Goal: Find specific page/section: Find specific page/section

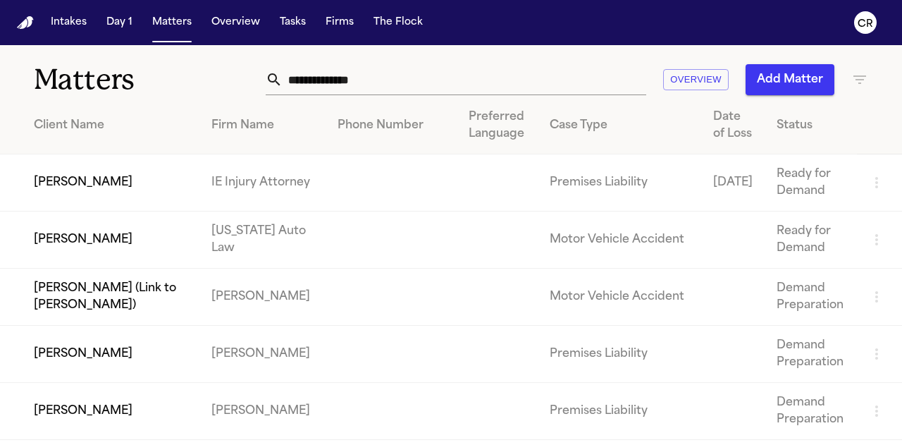
click at [475, 81] on input "text" at bounding box center [465, 79] width 364 height 31
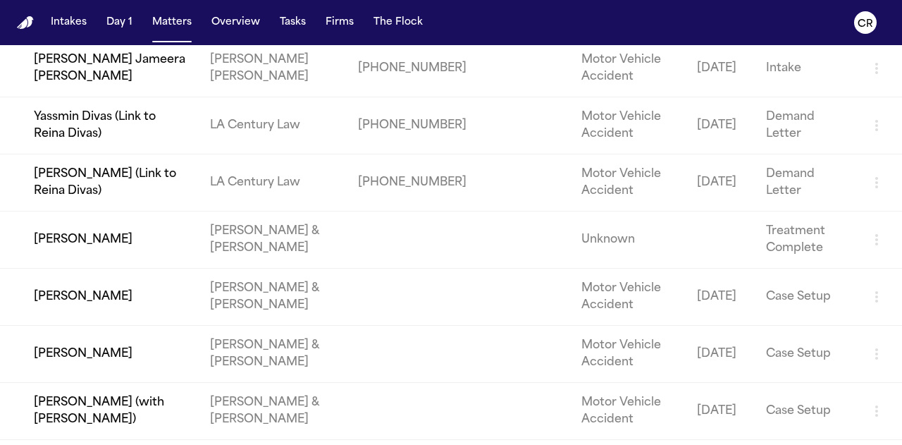
scroll to position [457, 0]
type input "******"
click at [151, 240] on td "[PERSON_NAME]" at bounding box center [99, 239] width 199 height 57
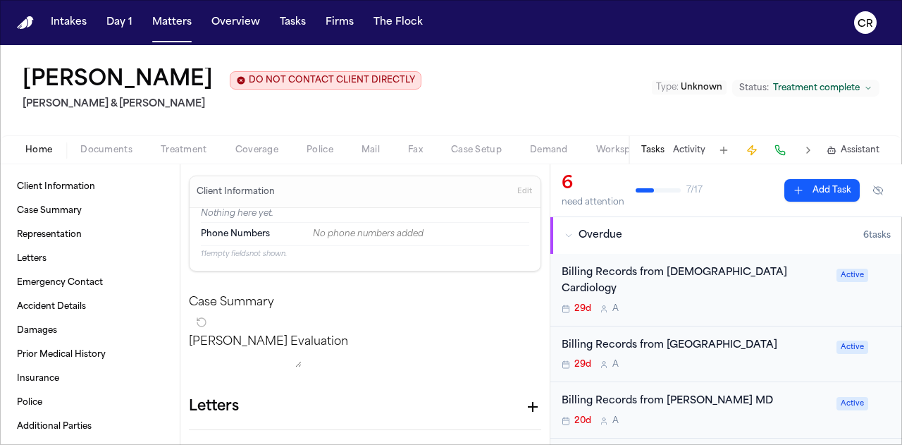
scroll to position [39, 0]
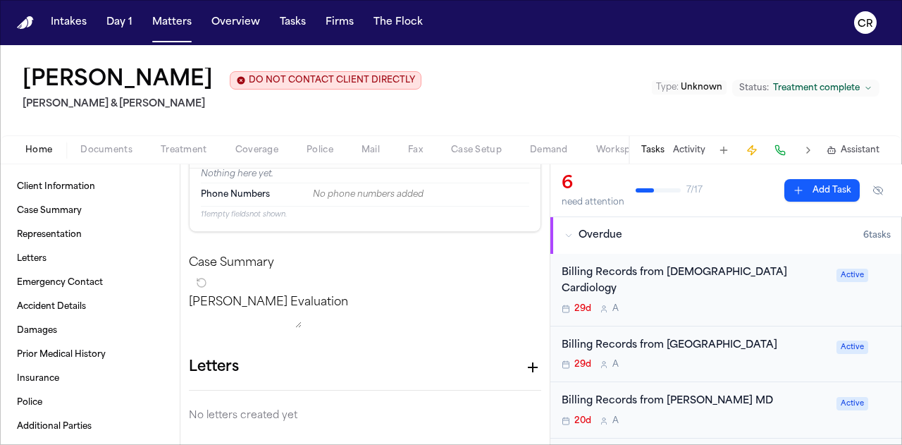
click at [121, 145] on span "Documents" at bounding box center [106, 150] width 52 height 11
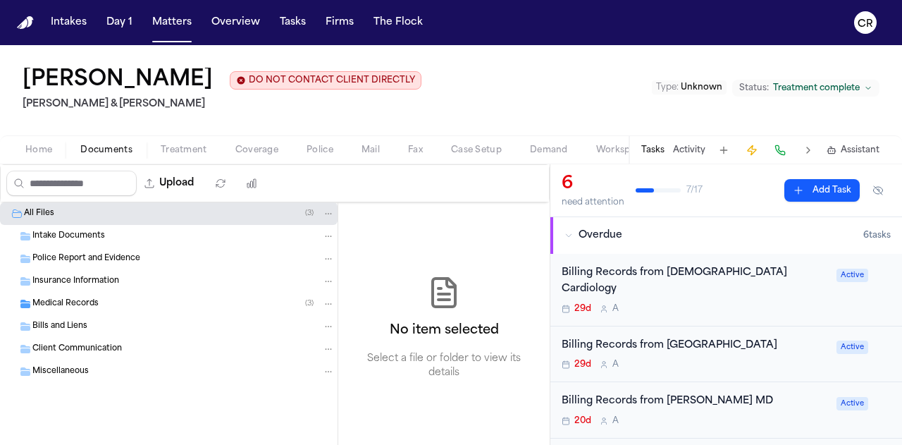
click at [199, 300] on div "Medical Records ( 3 )" at bounding box center [183, 303] width 302 height 13
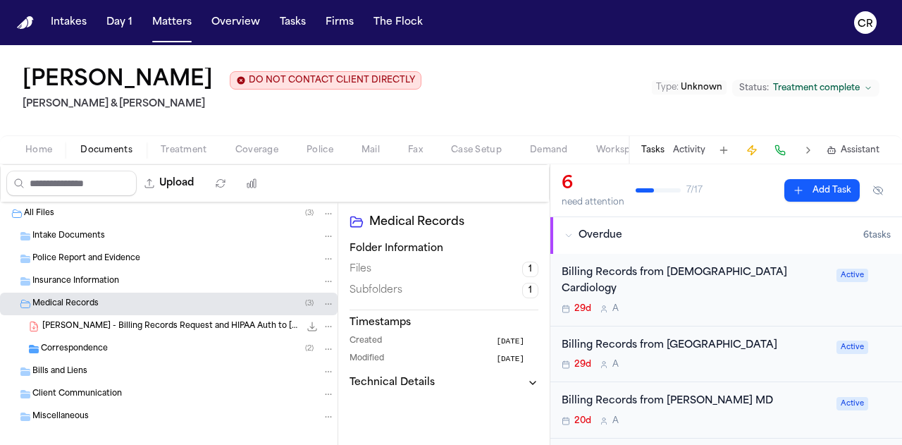
scroll to position [15, 0]
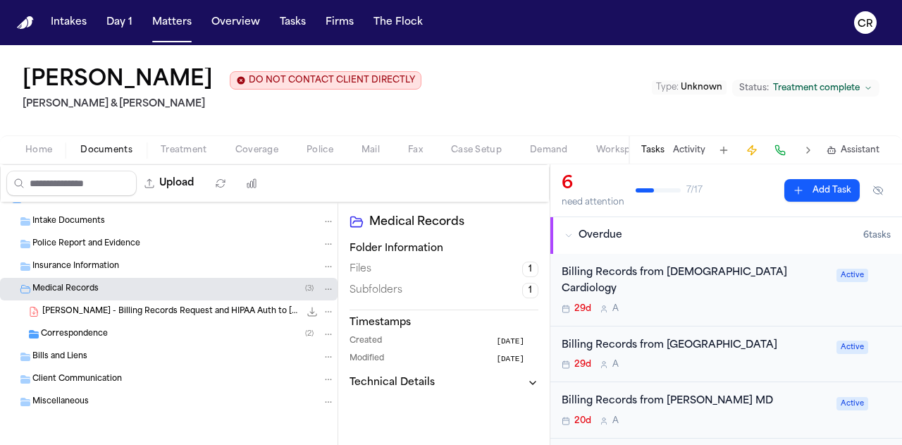
click at [225, 306] on span "[PERSON_NAME] - Billing Records Request and HIPAA Auth to [PERSON_NAME] MD - [D…" at bounding box center [170, 312] width 257 height 12
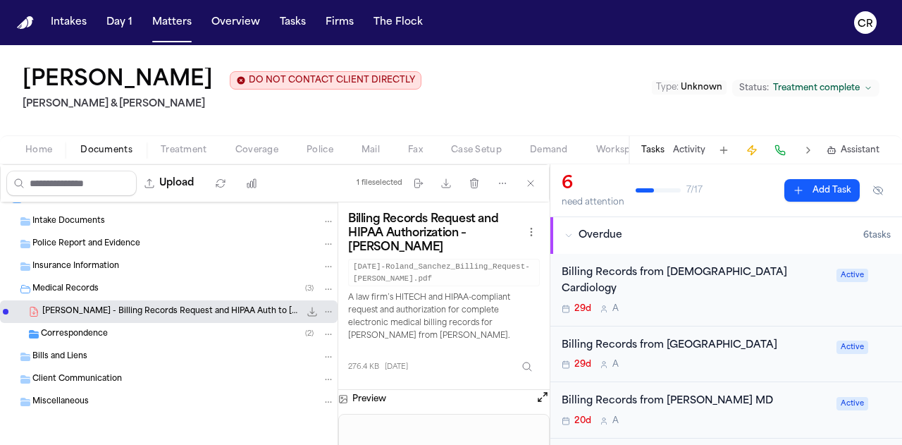
click at [326, 311] on icon "File: A. Martinez - Billing Records Request and HIPAA Auth to Roland Sanchez MD…" at bounding box center [329, 311] width 6 height 1
click at [305, 310] on div "File: A. Martinez - Billing Records Request and HIPAA Auth to Roland Sanchez MD…" at bounding box center [320, 312] width 30 height 14
click at [307, 309] on icon "File: A. Martinez - Billing Records Request and HIPAA Auth to Roland Sanchez MD…" at bounding box center [312, 311] width 11 height 11
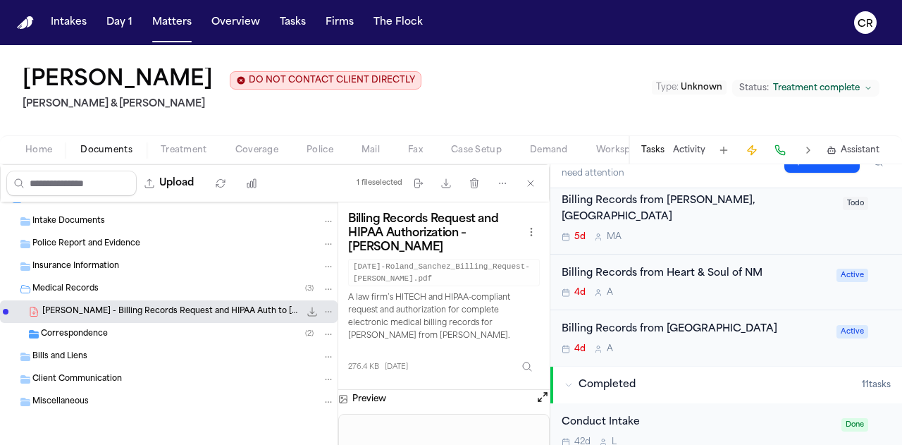
scroll to position [0, 0]
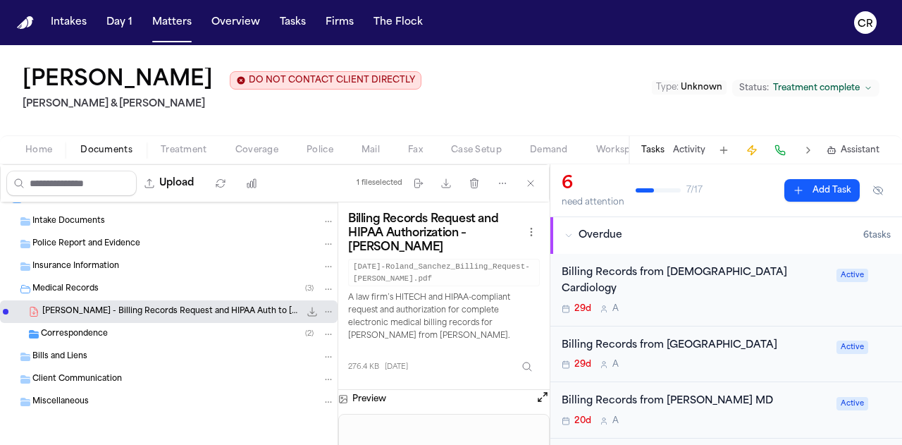
click at [680, 146] on button "Activity" at bounding box center [689, 150] width 32 height 11
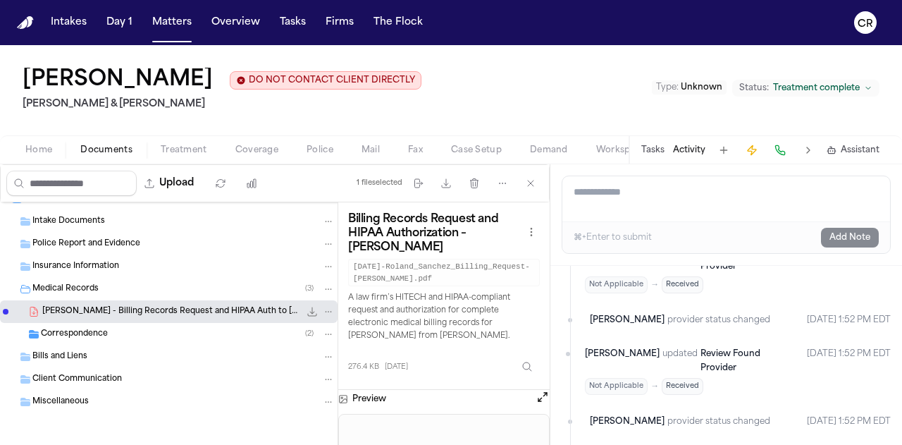
scroll to position [500, 0]
click at [712, 350] on span "Review Found Provider" at bounding box center [731, 361] width 60 height 23
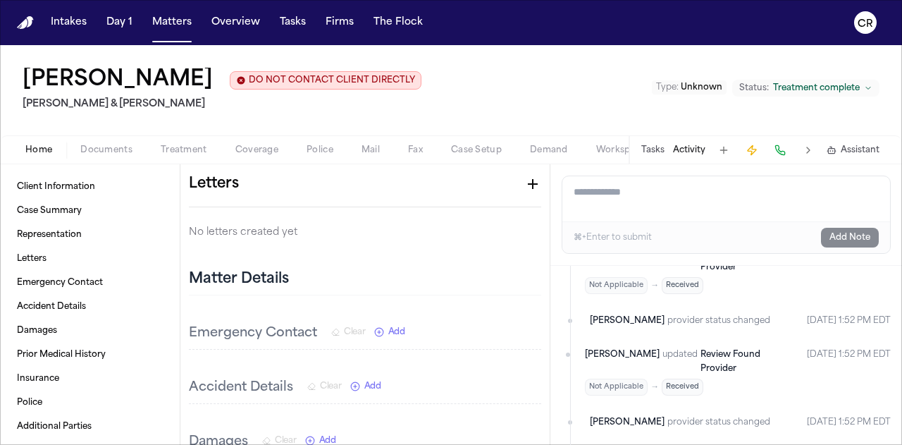
scroll to position [224, 0]
click at [115, 152] on span "Documents" at bounding box center [106, 150] width 52 height 11
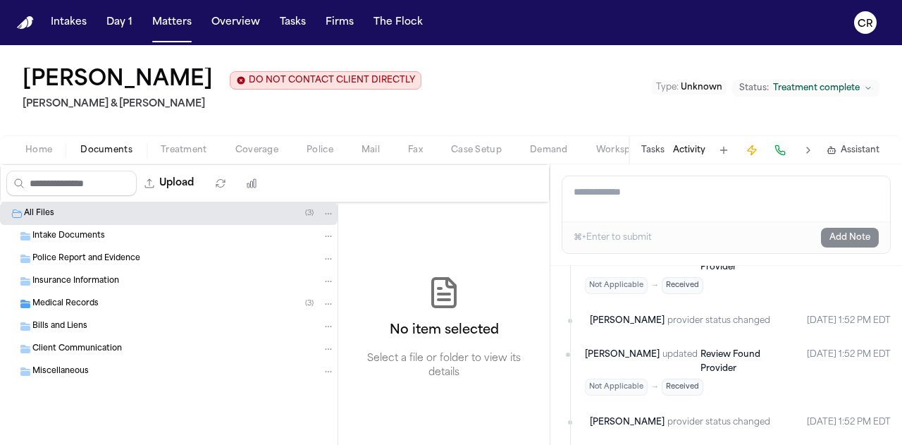
click at [174, 297] on div "Medical Records ( 3 )" at bounding box center [183, 303] width 302 height 13
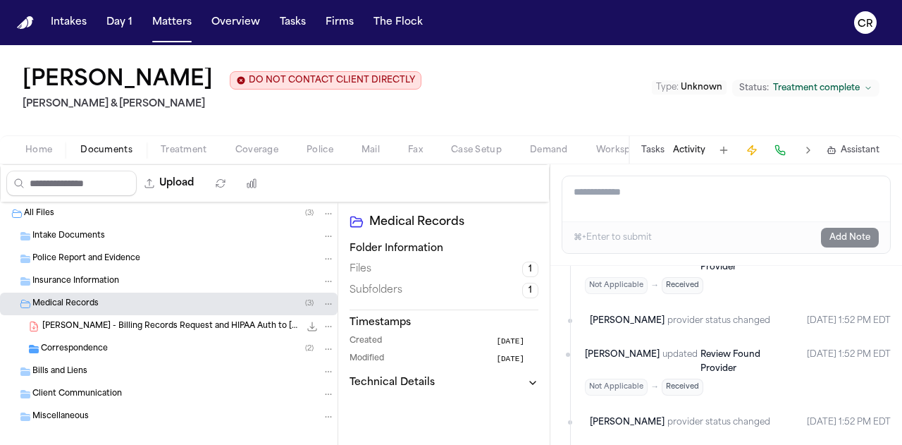
click at [196, 321] on span "[PERSON_NAME] - Billing Records Request and HIPAA Auth to [PERSON_NAME] MD - [D…" at bounding box center [170, 327] width 257 height 12
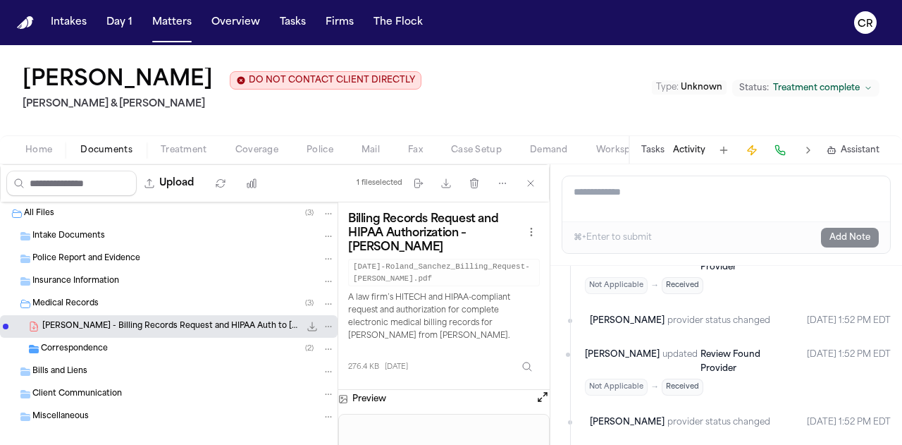
click at [185, 345] on div "Correspondence ( 2 )" at bounding box center [188, 349] width 294 height 13
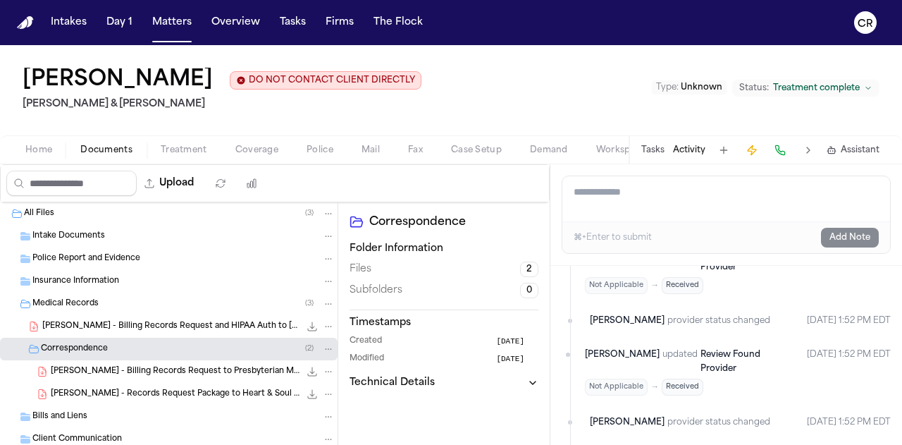
click at [211, 390] on span "[PERSON_NAME] - Records Request Package to Heart & Soul of NM - [DATE]" at bounding box center [175, 394] width 249 height 12
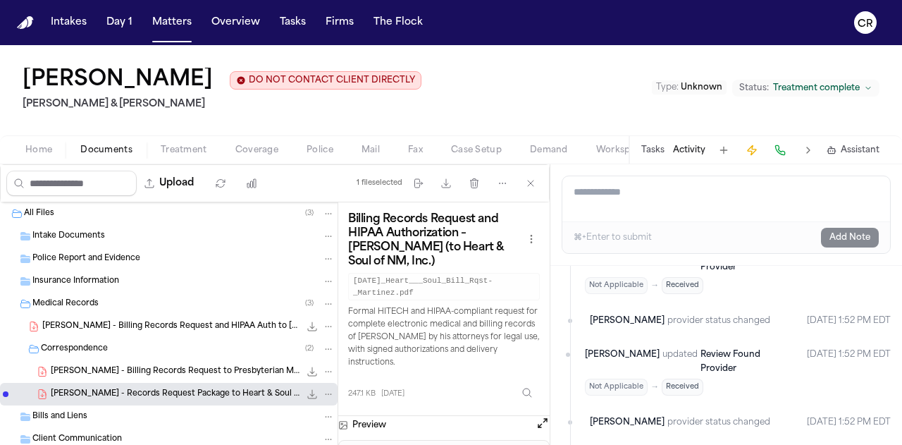
click at [221, 368] on span "[PERSON_NAME] - Billing Records Request to Presbyterian Medical Services - [DAT…" at bounding box center [175, 372] width 249 height 12
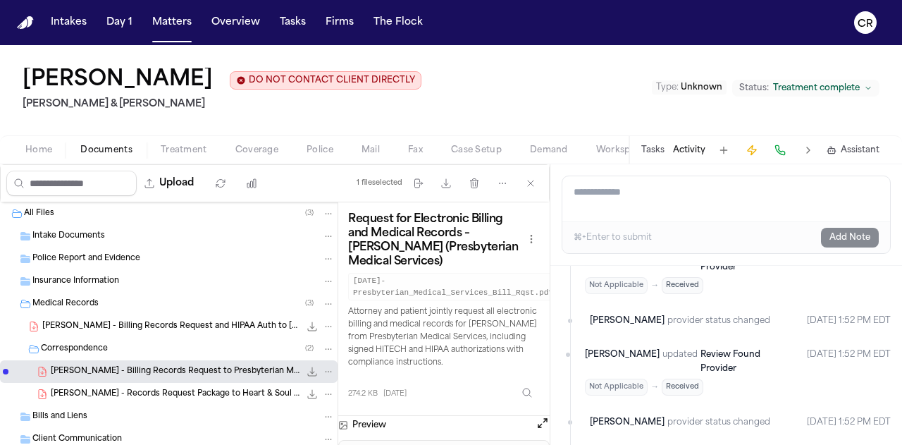
click at [186, 329] on span "[PERSON_NAME] - Billing Records Request and HIPAA Auth to [PERSON_NAME] MD - [D…" at bounding box center [170, 327] width 257 height 12
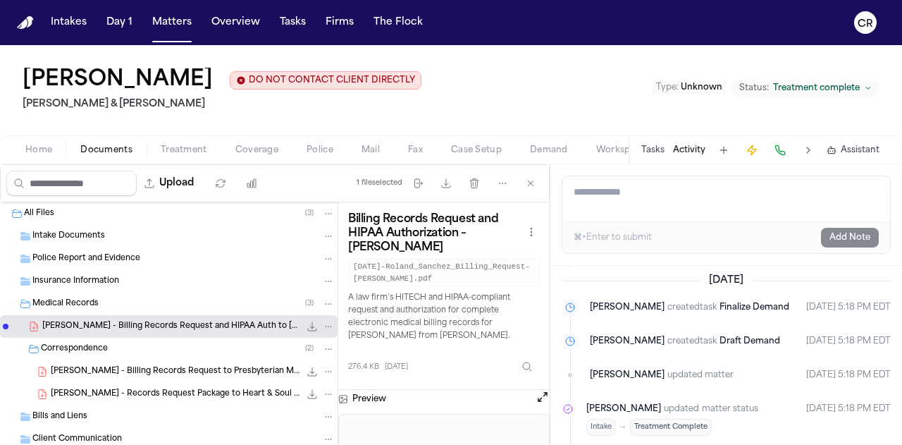
scroll to position [746, 0]
click at [702, 401] on span "matter status" at bounding box center [730, 408] width 56 height 14
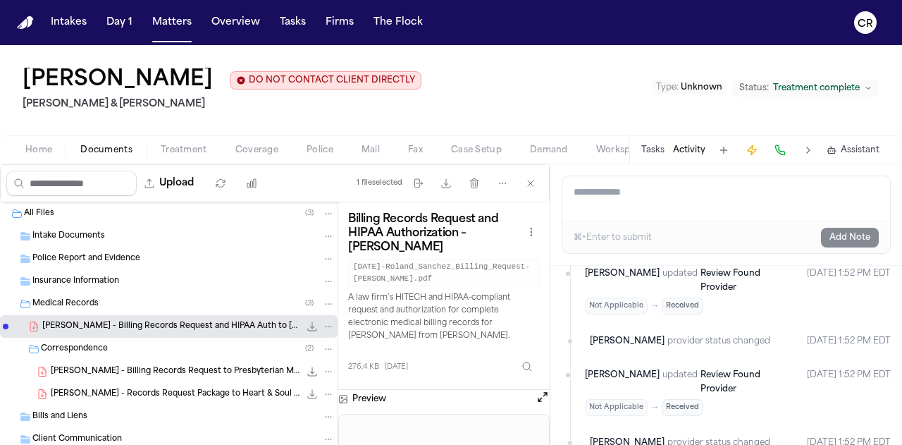
scroll to position [414, 0]
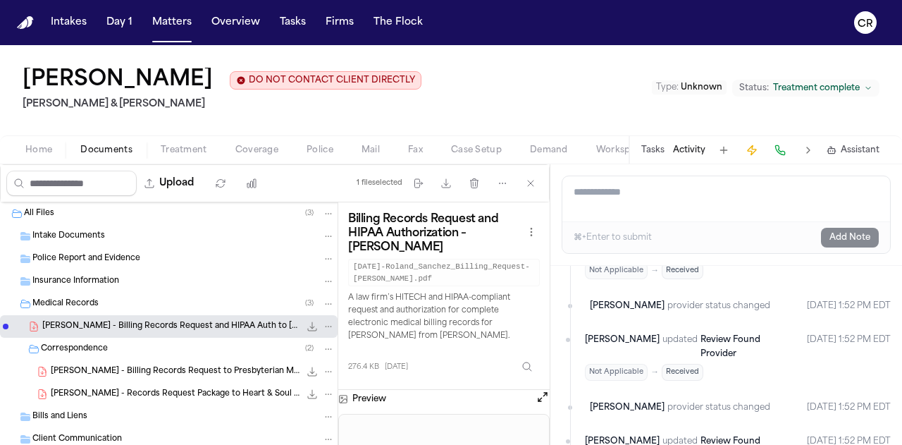
drag, startPoint x: 473, startPoint y: 17, endPoint x: 574, endPoint y: 100, distance: 130.7
click at [574, 100] on div "Intakes Day 1 Matters Overview Tasks Firms The Flock CR [PERSON_NAME] DO NOT CO…" at bounding box center [451, 222] width 902 height 445
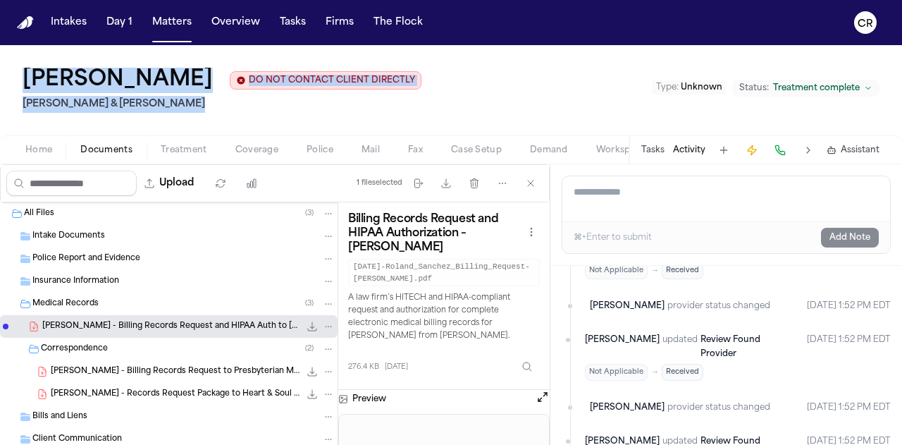
click at [547, 66] on div "[PERSON_NAME] DO NOT CONTACT CLIENT DIRECTLY DO NOT CONTACT [PERSON_NAME] & [PE…" at bounding box center [451, 90] width 902 height 90
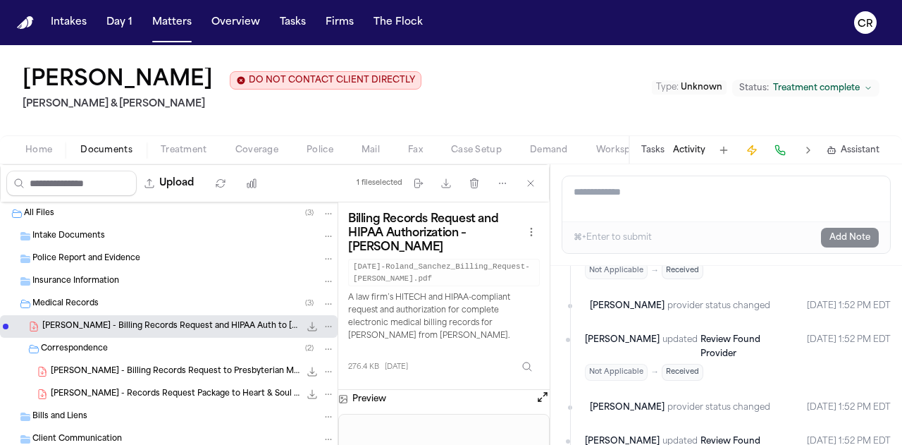
click at [214, 394] on span "[PERSON_NAME] - Records Request Package to Heart & Soul of NM - [DATE]" at bounding box center [175, 394] width 249 height 12
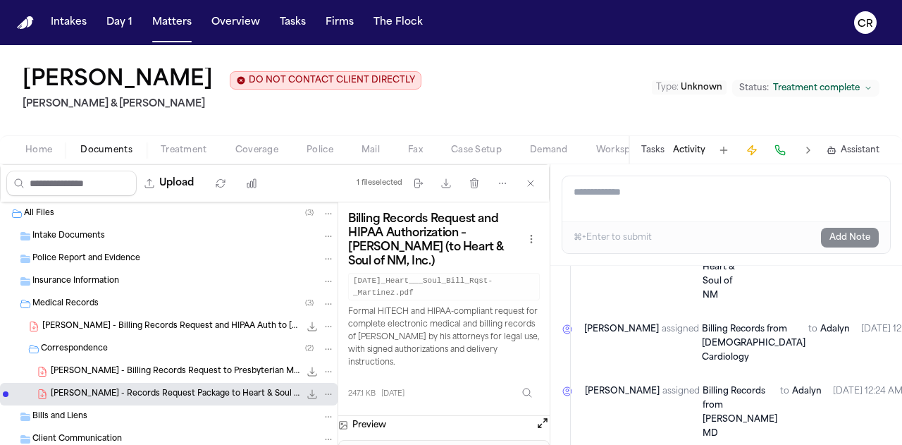
scroll to position [2139, 0]
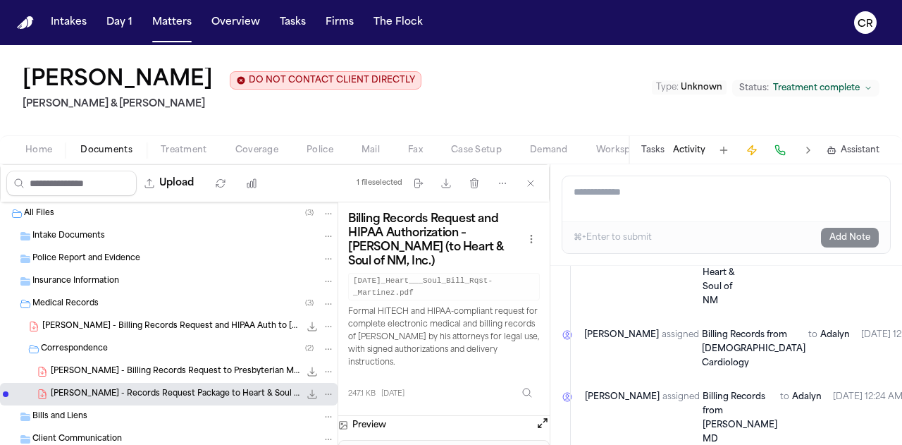
click at [719, 307] on div "[PERSON_NAME] assigned Billing Records from Heart & Soul of NM to [PERSON_NAME]…" at bounding box center [738, 265] width 306 height 87
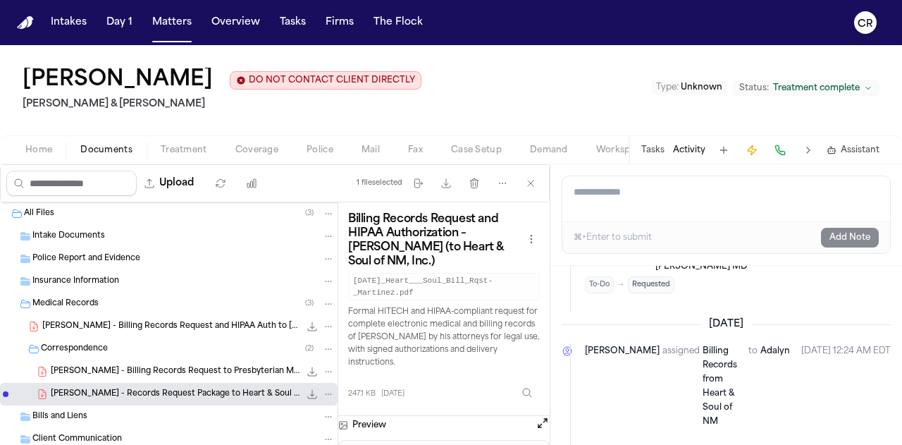
scroll to position [2008, 0]
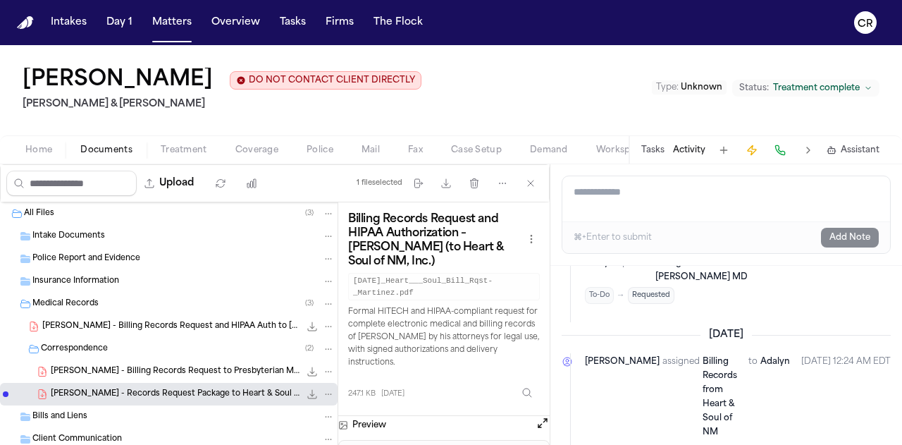
click at [0, 0] on span "276.4 KB • PDF" at bounding box center [0, 0] width 0 height 0
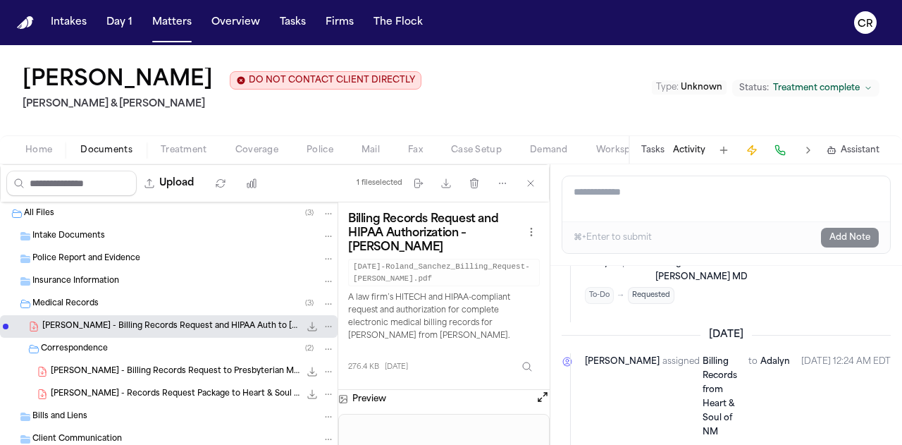
click at [204, 368] on span "[PERSON_NAME] - Billing Records Request to Presbyterian Medical Services - [DAT…" at bounding box center [175, 372] width 249 height 12
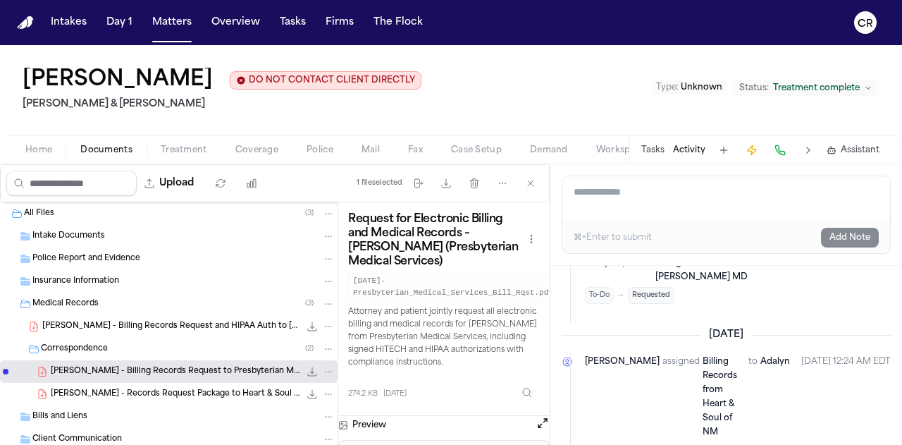
click at [189, 388] on span "[PERSON_NAME] - Records Request Package to Heart & Soul of NM - [DATE]" at bounding box center [175, 394] width 249 height 12
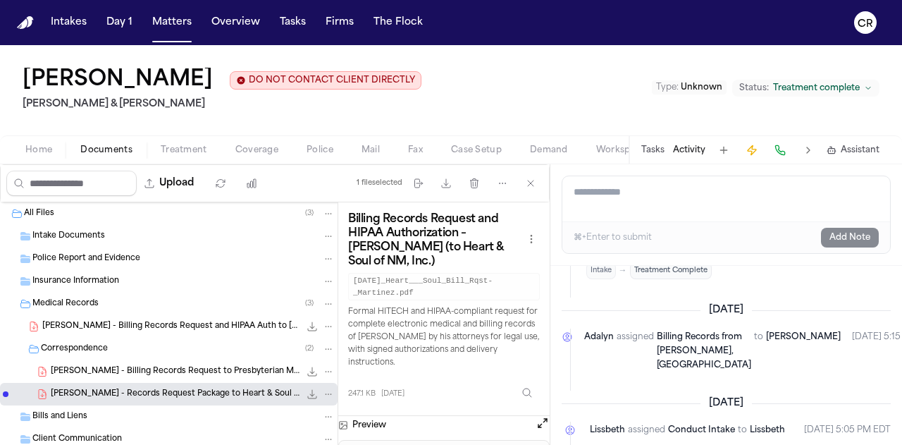
scroll to position [60, 0]
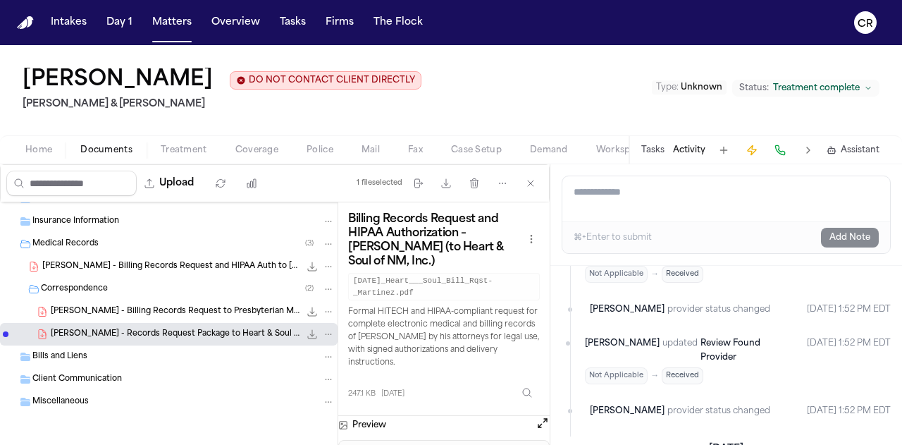
click at [739, 336] on div "[PERSON_NAME] updated Review Found Provider Not Applicable → Received" at bounding box center [690, 360] width 211 height 48
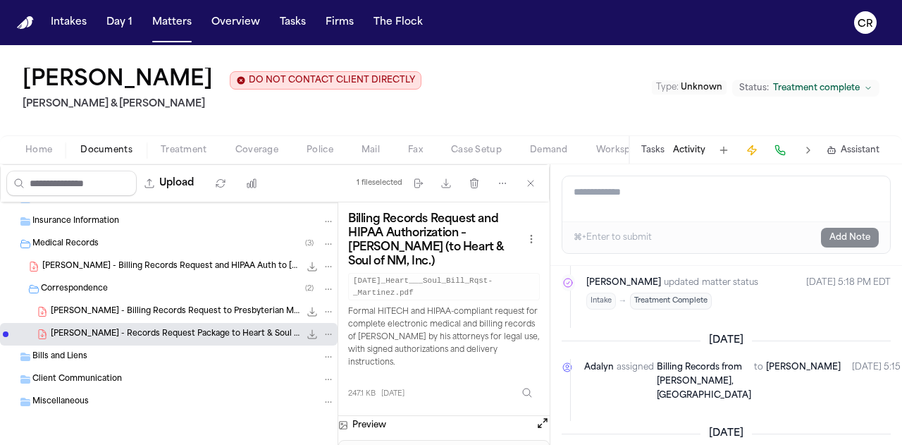
scroll to position [868, 0]
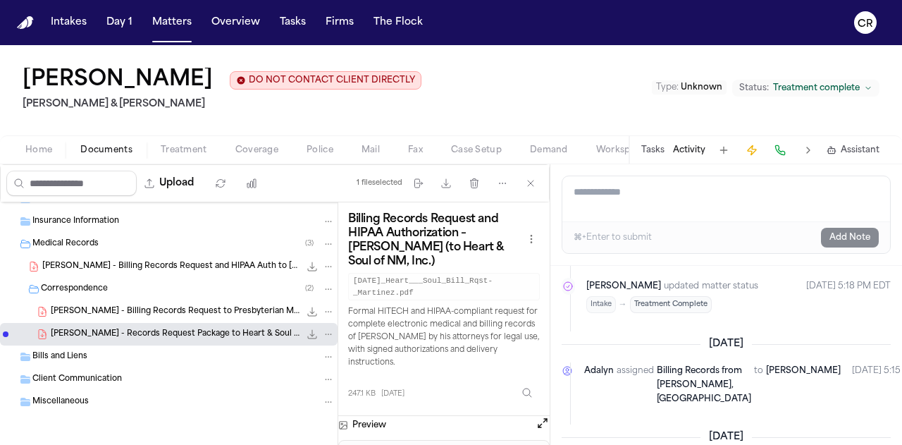
click at [0, 0] on span "276.4 KB • PDF" at bounding box center [0, 0] width 0 height 0
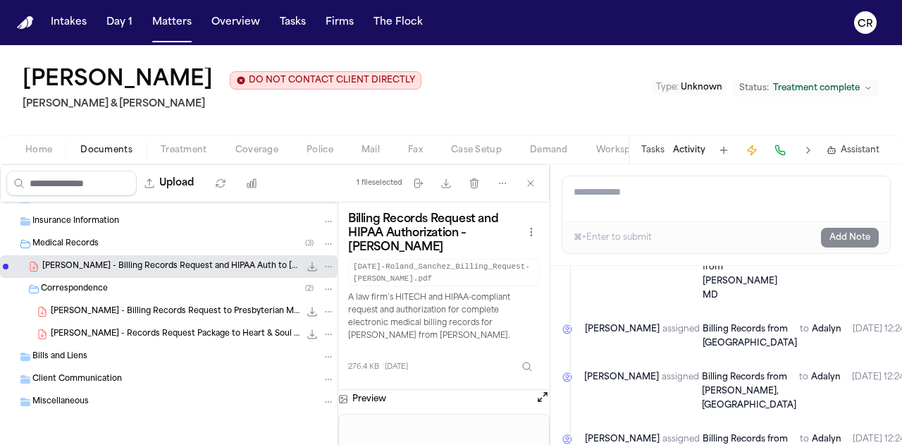
scroll to position [2283, 0]
click at [188, 30] on button "Matters" at bounding box center [172, 22] width 51 height 25
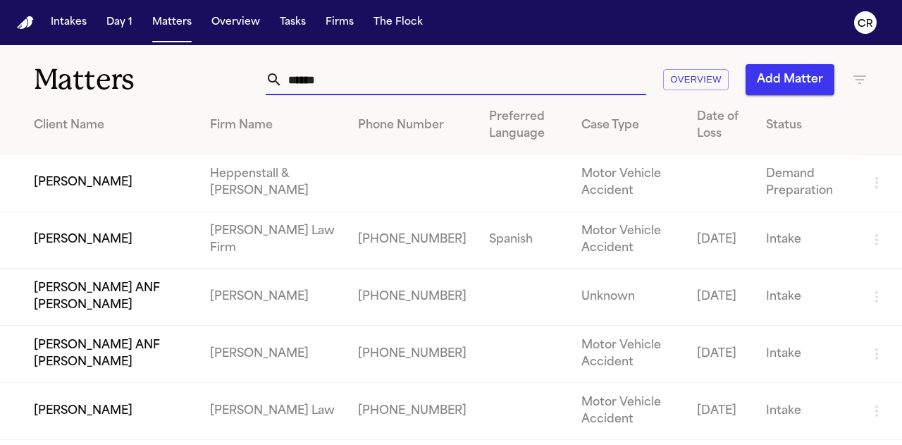
click at [392, 73] on input "******" at bounding box center [465, 79] width 364 height 31
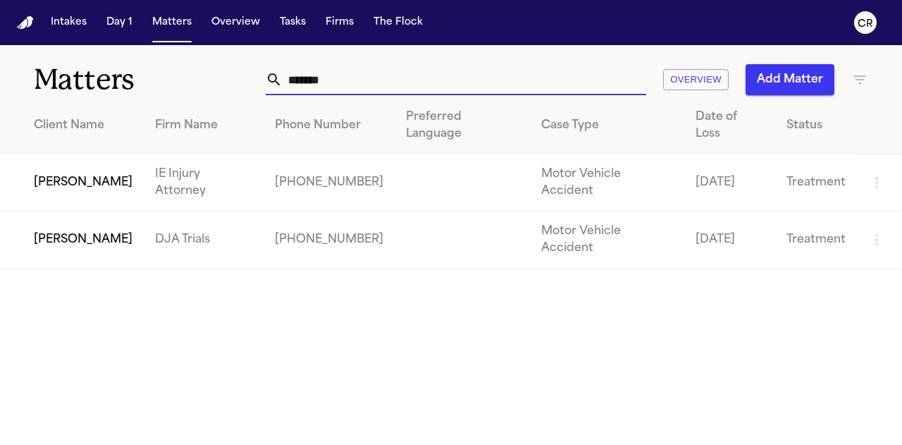
type input "*******"
click at [131, 160] on td "[PERSON_NAME]" at bounding box center [72, 182] width 144 height 57
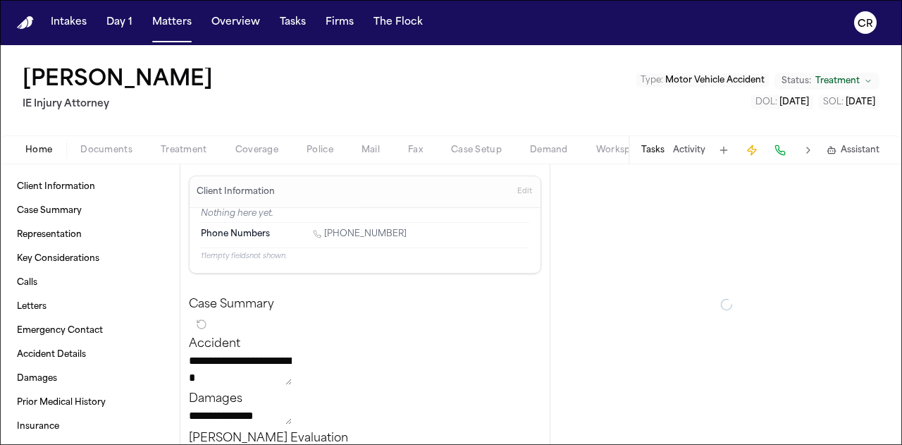
click at [110, 149] on span "Documents" at bounding box center [106, 150] width 52 height 11
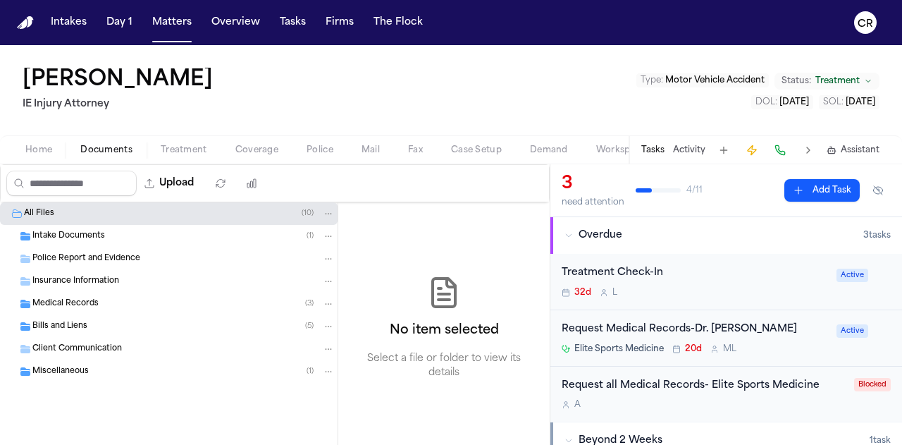
click at [196, 304] on div "Medical Records ( 3 )" at bounding box center [183, 303] width 302 height 13
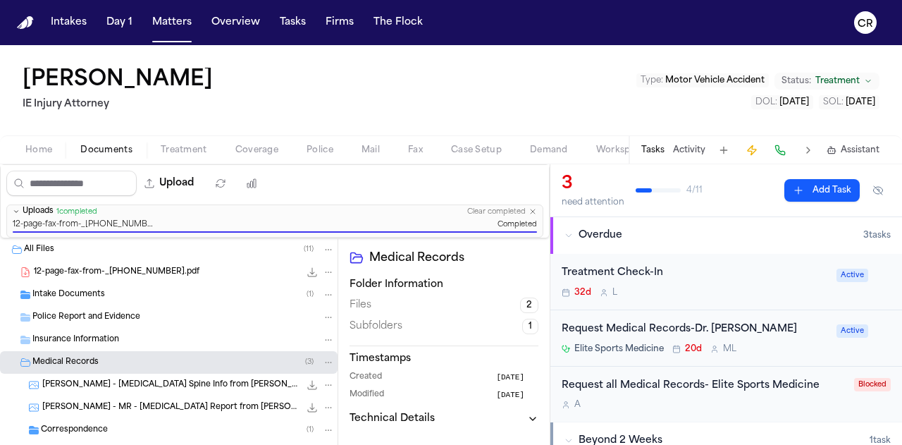
click at [23, 27] on img "Home" at bounding box center [25, 22] width 17 height 13
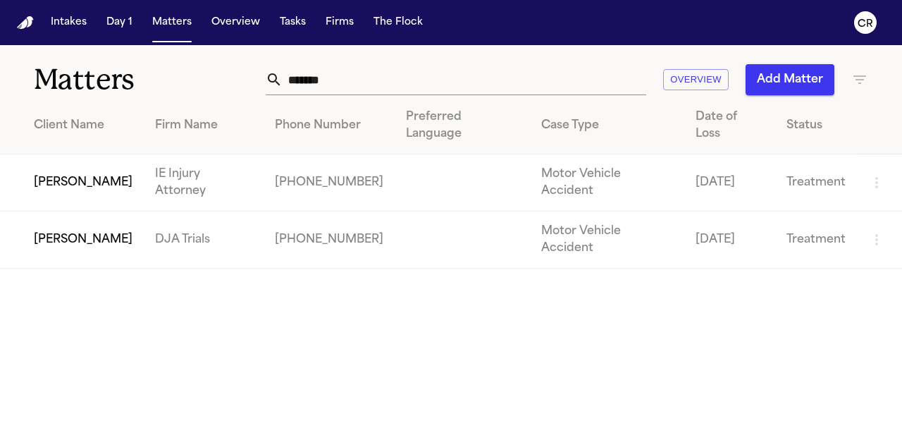
click at [414, 76] on input "*******" at bounding box center [465, 79] width 364 height 31
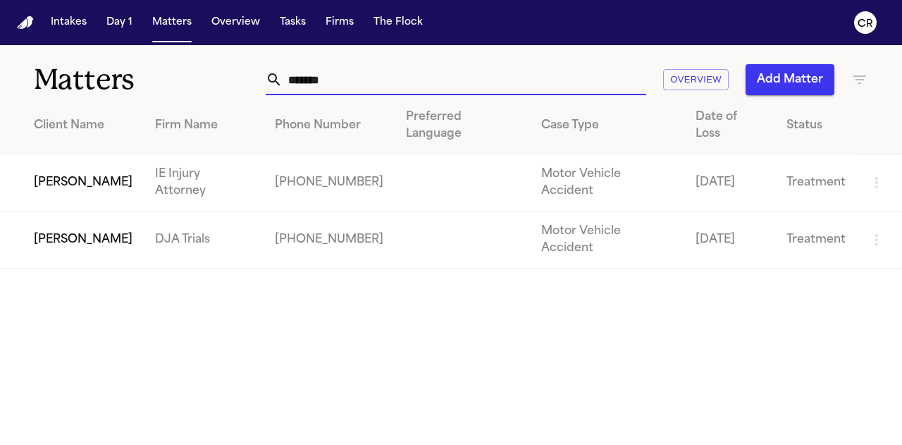
click at [414, 76] on input "*******" at bounding box center [465, 79] width 364 height 31
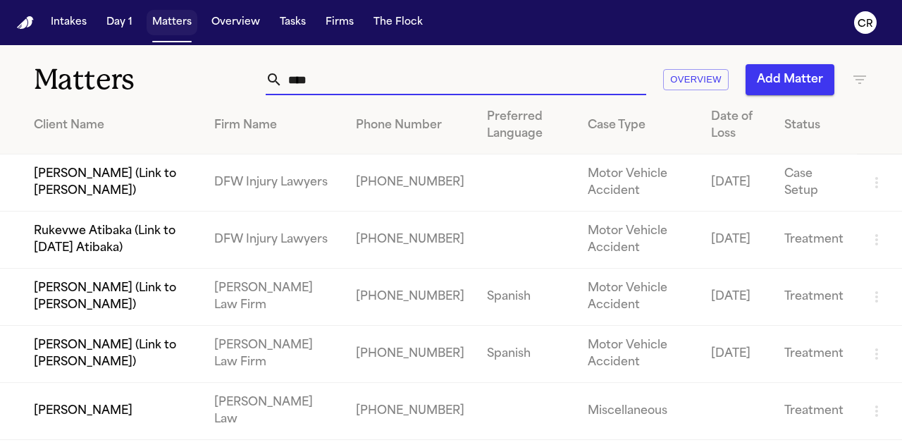
type input "****"
click at [170, 25] on button "Matters" at bounding box center [172, 22] width 51 height 25
